Goal: Task Accomplishment & Management: Manage account settings

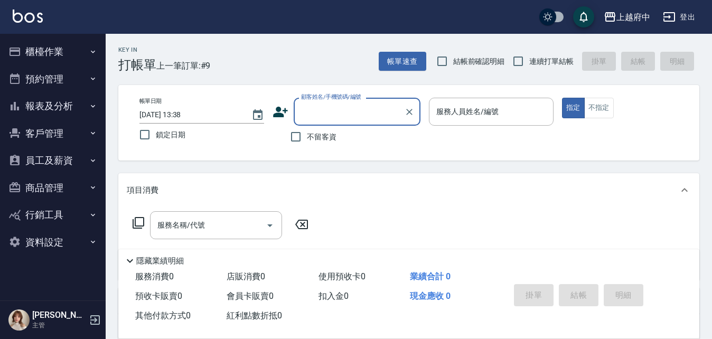
click at [48, 157] on button "員工及薪資" at bounding box center [52, 160] width 97 height 27
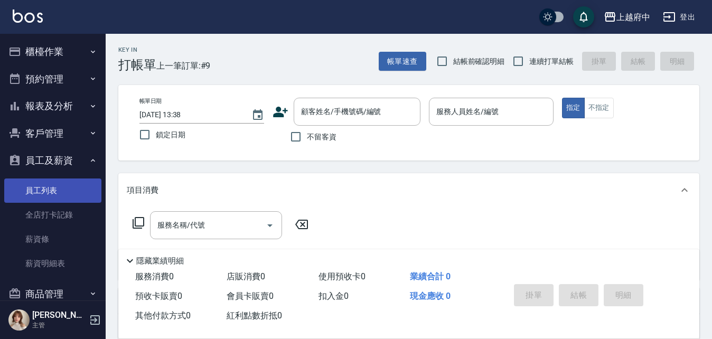
click at [48, 193] on link "員工列表" at bounding box center [52, 190] width 97 height 24
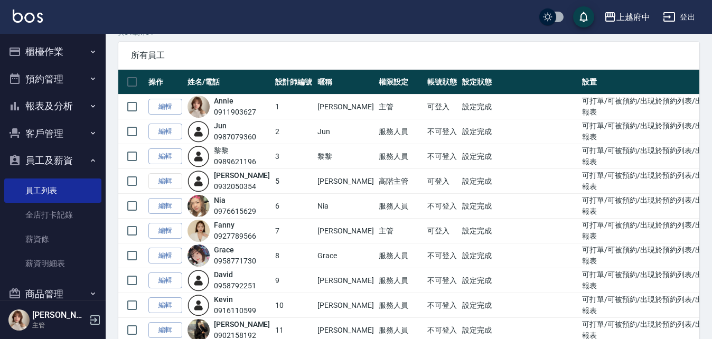
scroll to position [158, 0]
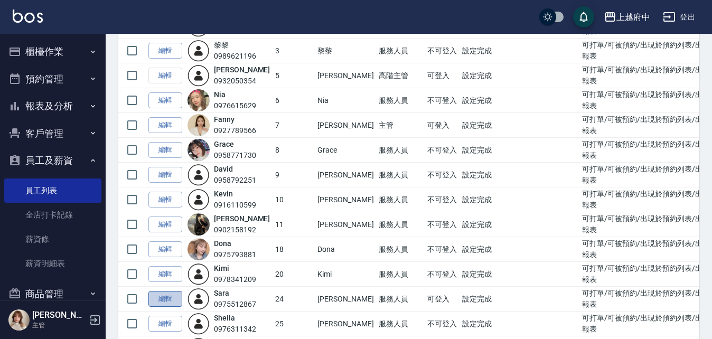
click at [164, 301] on link "編輯" at bounding box center [165, 299] width 34 height 16
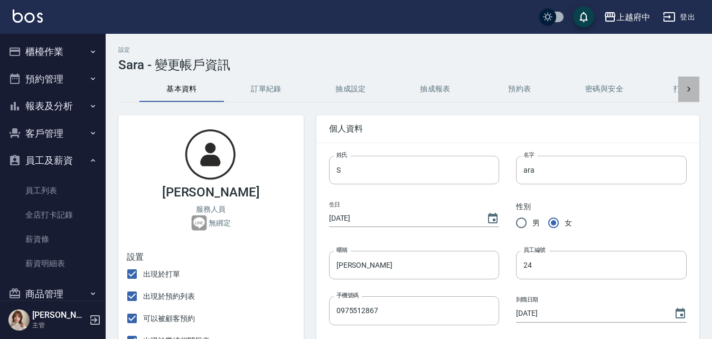
click at [690, 87] on icon at bounding box center [688, 89] width 11 height 11
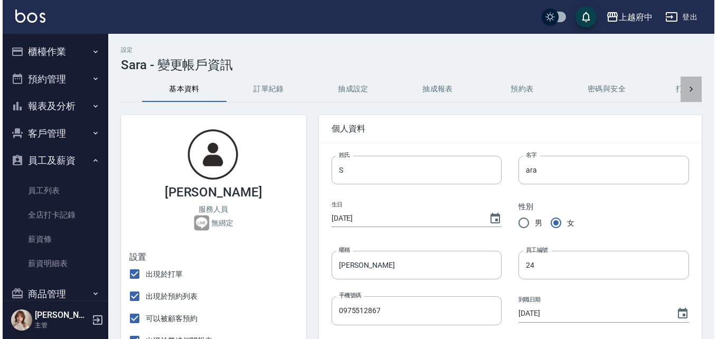
scroll to position [0, 53]
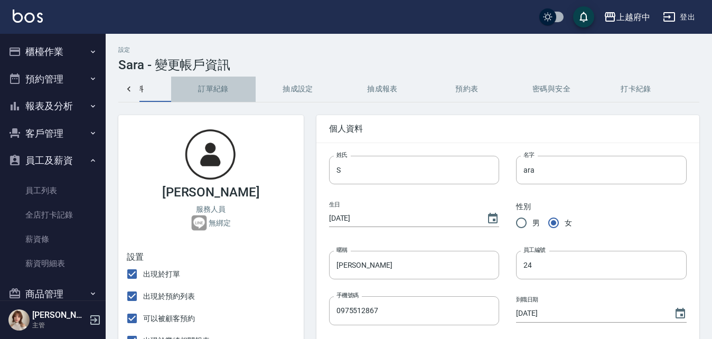
click at [211, 90] on button "訂單紀錄" at bounding box center [213, 89] width 84 height 25
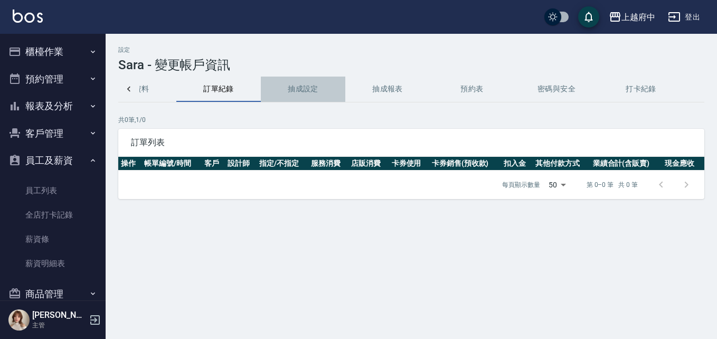
click at [317, 91] on button "抽成設定" at bounding box center [303, 89] width 84 height 25
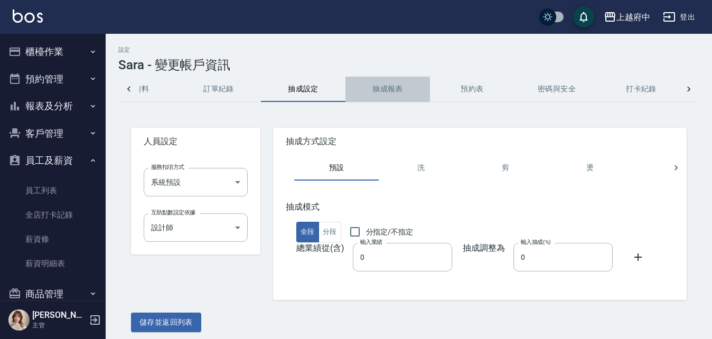
click at [392, 93] on button "抽成報表" at bounding box center [387, 89] width 84 height 25
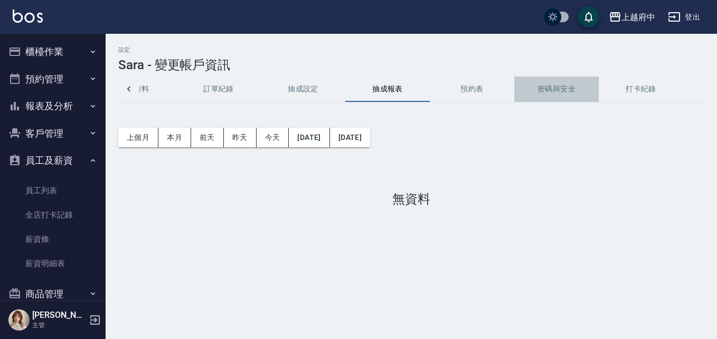
click at [544, 90] on button "密碼與安全" at bounding box center [556, 89] width 84 height 25
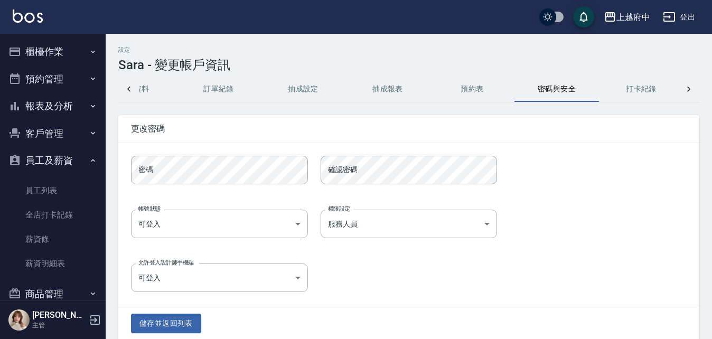
click at [126, 89] on icon at bounding box center [129, 89] width 11 height 11
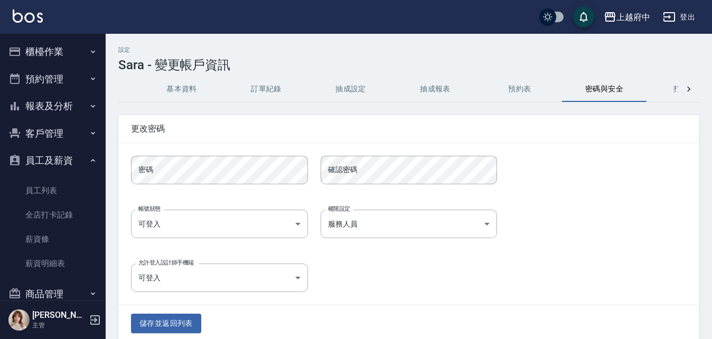
click at [177, 92] on button "基本資料" at bounding box center [181, 89] width 84 height 25
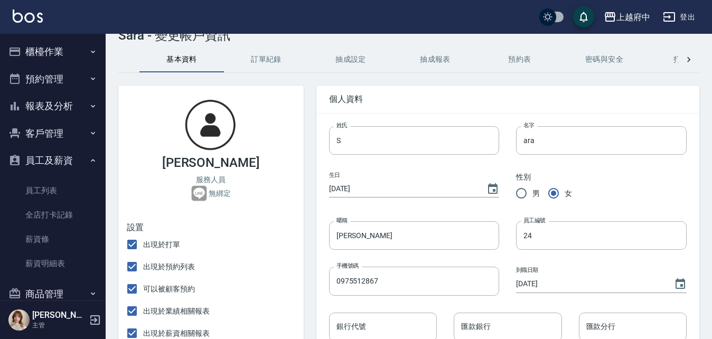
scroll to position [28, 0]
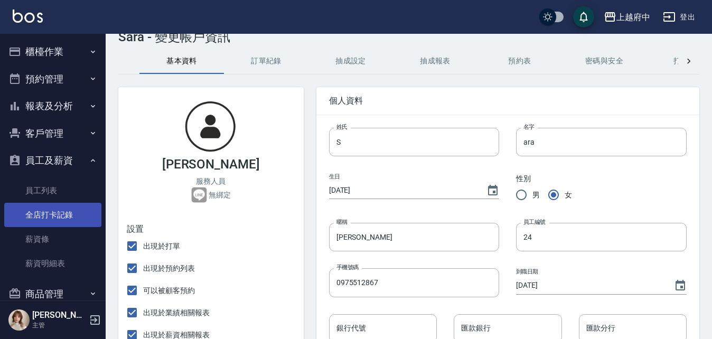
drag, startPoint x: 92, startPoint y: 200, endPoint x: 88, endPoint y: 211, distance: 11.4
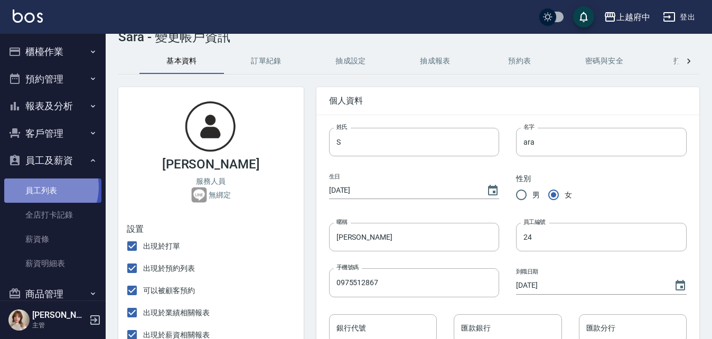
drag, startPoint x: 88, startPoint y: 211, endPoint x: 45, endPoint y: 187, distance: 48.9
click at [45, 187] on link "員工列表" at bounding box center [52, 190] width 97 height 24
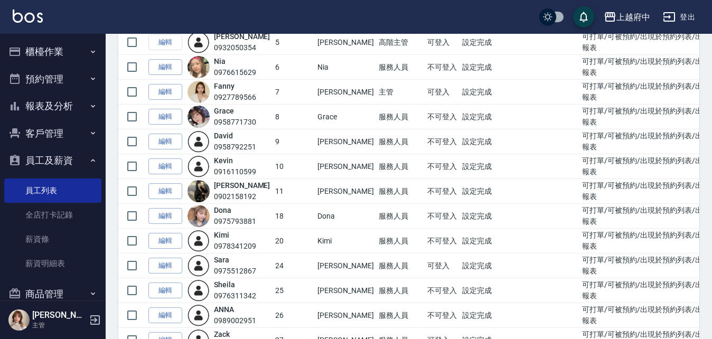
scroll to position [106, 0]
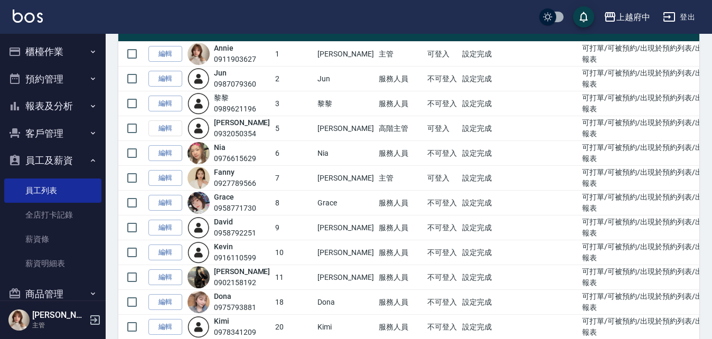
click at [53, 50] on button "櫃檯作業" at bounding box center [52, 51] width 97 height 27
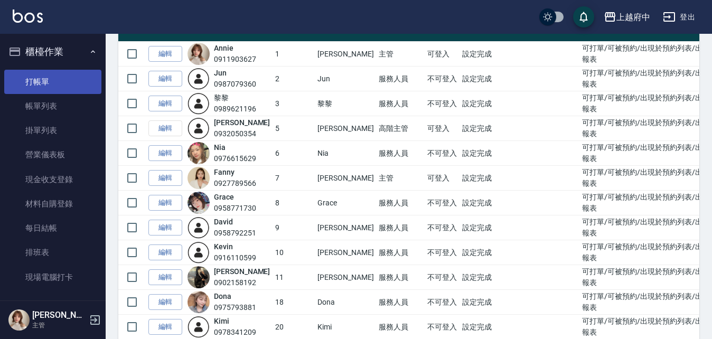
click at [44, 84] on link "打帳單" at bounding box center [52, 82] width 97 height 24
